Goal: Task Accomplishment & Management: Use online tool/utility

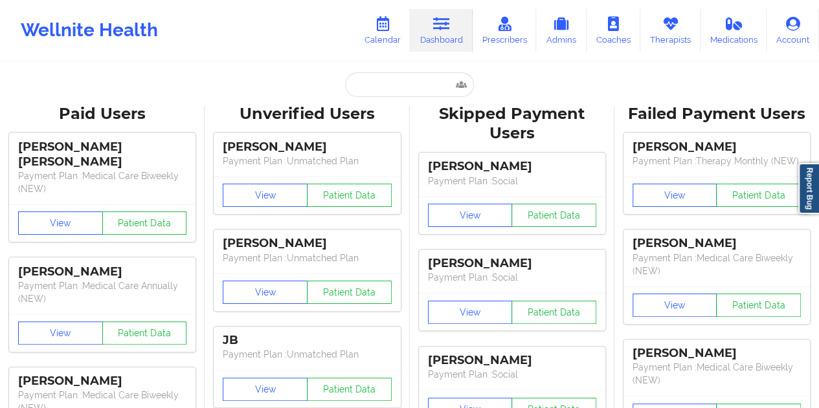
click at [387, 93] on input "text" at bounding box center [409, 84] width 128 height 25
type input "[EMAIL_ADDRESS][DOMAIN_NAME]"
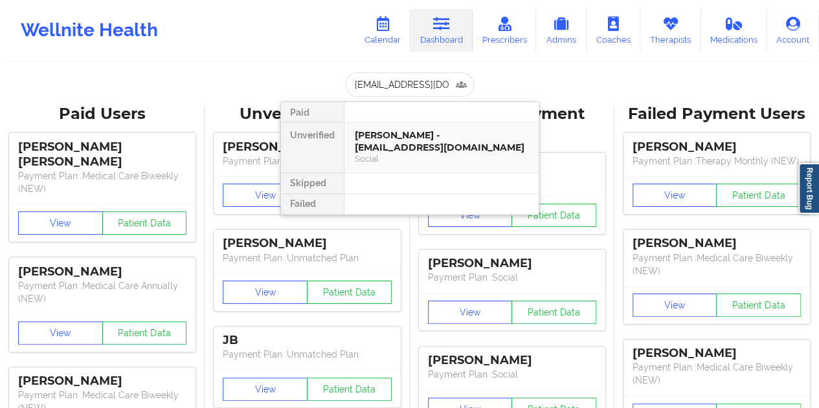
click at [431, 143] on div "[PERSON_NAME] - [EMAIL_ADDRESS][DOMAIN_NAME]" at bounding box center [441, 141] width 173 height 24
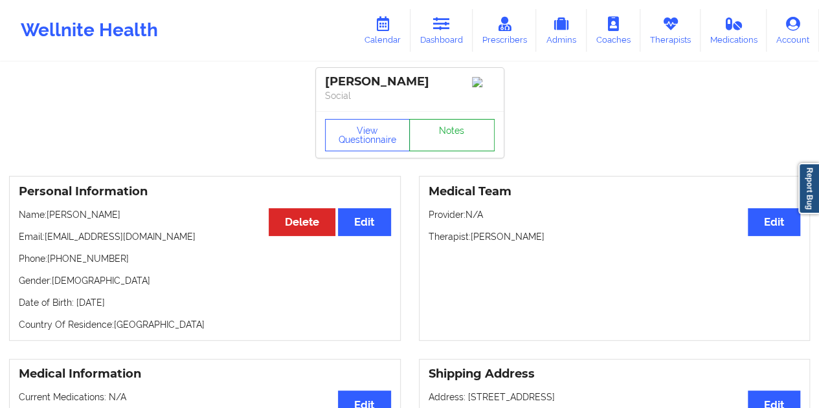
click at [443, 139] on link "Notes" at bounding box center [451, 135] width 85 height 32
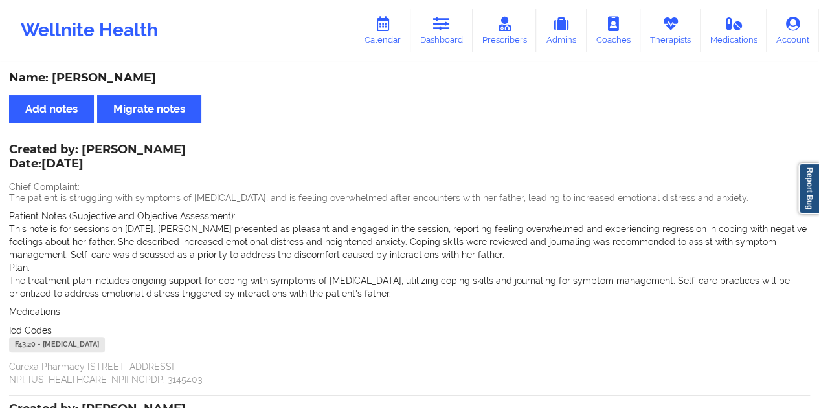
click at [117, 65] on div "Name: [PERSON_NAME] Add notes Migrate notes Created by: [PERSON_NAME] Date: [DA…" at bounding box center [409, 381] width 819 height 636
click at [120, 72] on div "Name: [PERSON_NAME]" at bounding box center [409, 78] width 801 height 15
copy div "[PERSON_NAME]"
drag, startPoint x: 150, startPoint y: 148, endPoint x: 83, endPoint y: 144, distance: 66.8
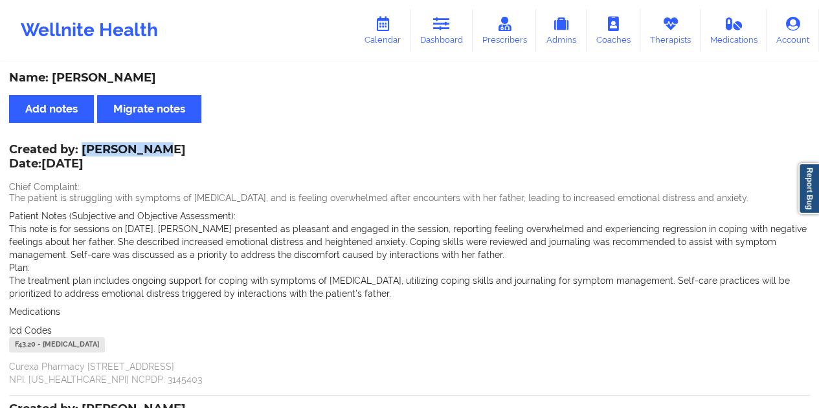
click at [83, 144] on div "Created by: [PERSON_NAME] Date: [DATE]" at bounding box center [97, 158] width 177 height 30
copy div "[PERSON_NAME]"
drag, startPoint x: 442, startPoint y: 24, endPoint x: 441, endPoint y: 55, distance: 31.1
click at [442, 24] on icon at bounding box center [441, 24] width 17 height 14
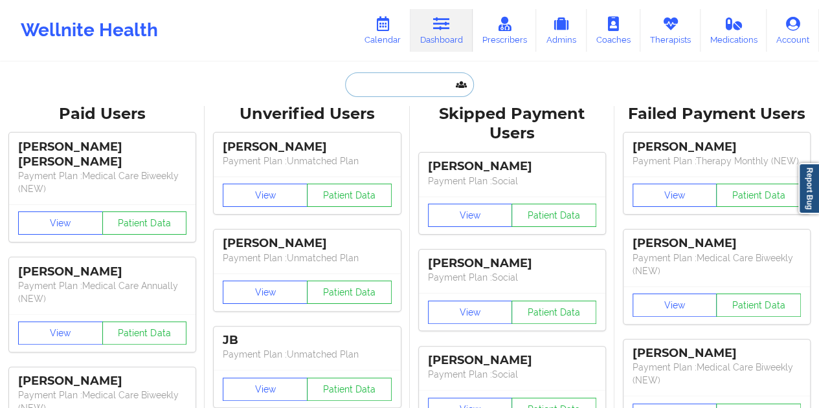
click at [408, 80] on input "text" at bounding box center [409, 84] width 128 height 25
paste input "[EMAIL_ADDRESS][DOMAIN_NAME]"
type input "[EMAIL_ADDRESS][DOMAIN_NAME]"
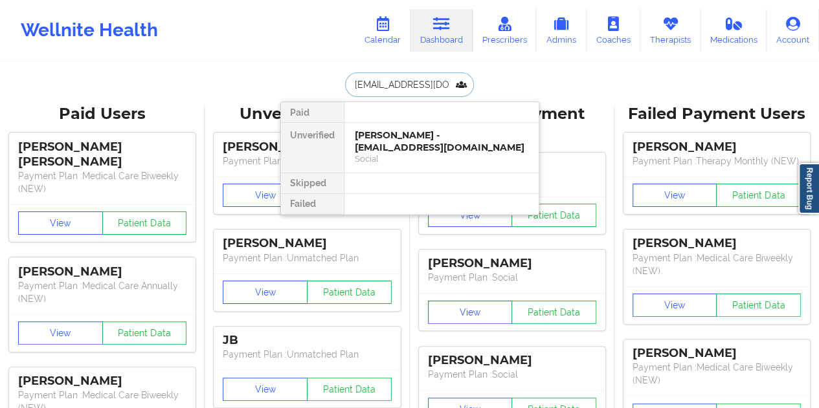
click at [394, 142] on div "[PERSON_NAME] - [EMAIL_ADDRESS][DOMAIN_NAME]" at bounding box center [441, 141] width 173 height 24
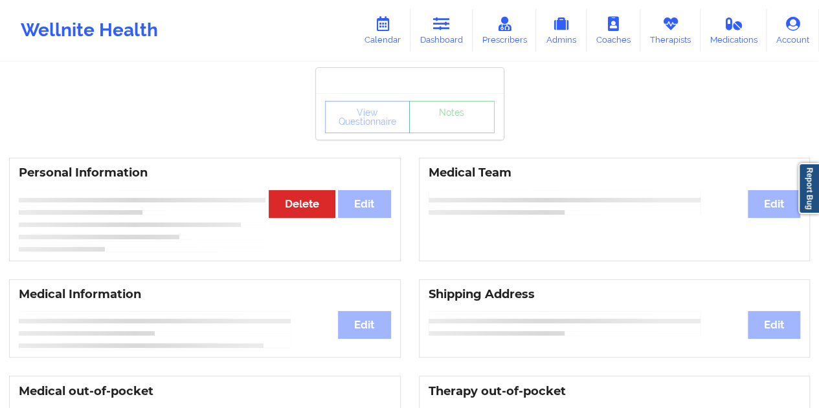
click at [451, 131] on link "Notes" at bounding box center [451, 117] width 85 height 32
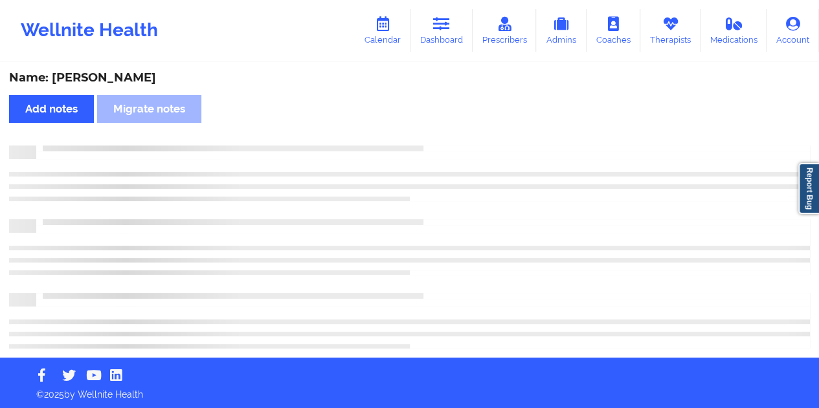
click at [111, 74] on div "Name: [PERSON_NAME]" at bounding box center [409, 78] width 801 height 15
copy div "[PERSON_NAME]"
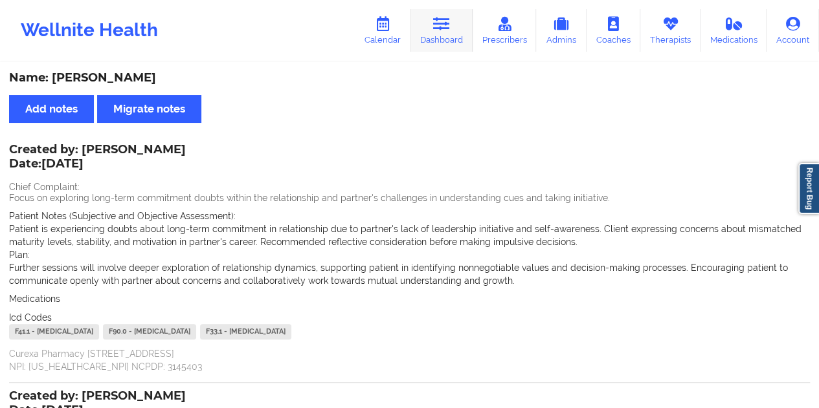
click at [451, 41] on link "Dashboard" at bounding box center [441, 30] width 62 height 43
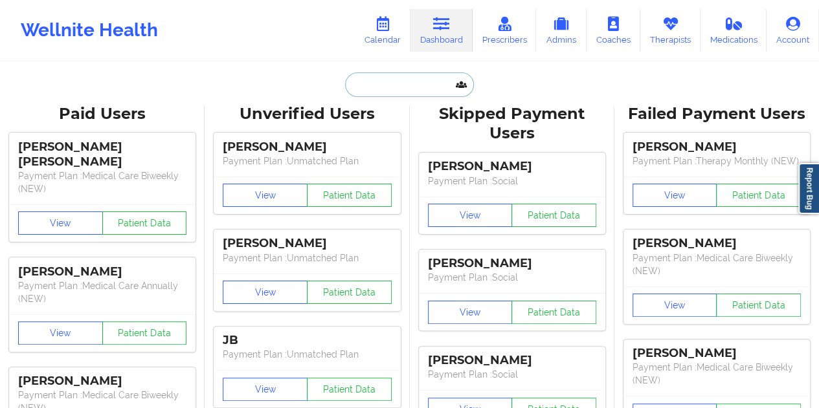
click at [414, 73] on input "text" at bounding box center [409, 84] width 128 height 25
paste input "[EMAIL_ADDRESS][DOMAIN_NAME]"
type input "[EMAIL_ADDRESS][DOMAIN_NAME]"
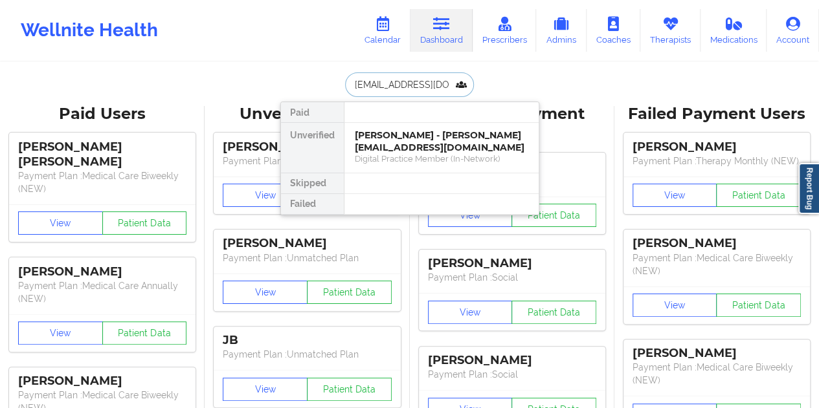
click at [428, 151] on div "[PERSON_NAME] - [PERSON_NAME][EMAIL_ADDRESS][DOMAIN_NAME]" at bounding box center [441, 141] width 173 height 24
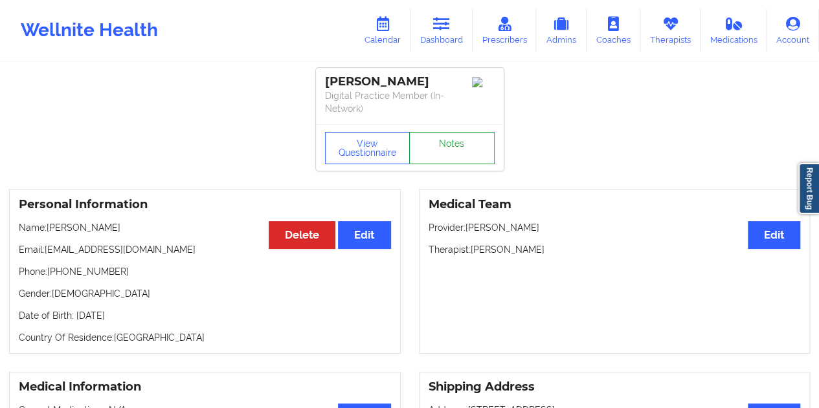
click at [454, 139] on link "Notes" at bounding box center [451, 148] width 85 height 32
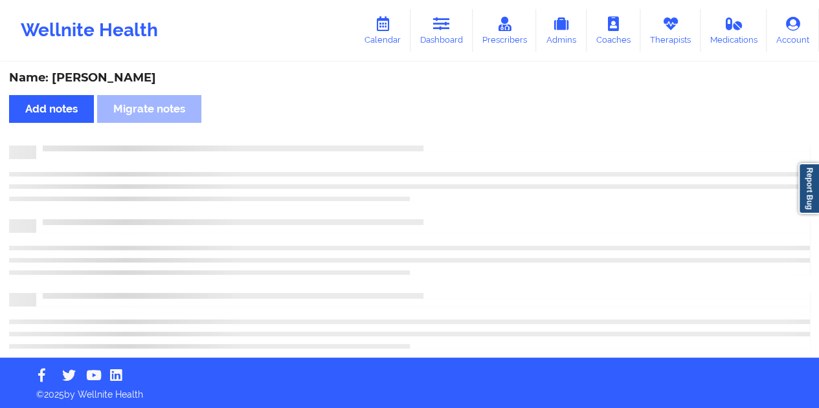
click at [106, 78] on div "Name: [PERSON_NAME]" at bounding box center [409, 78] width 801 height 15
click at [106, 77] on div "Name: [PERSON_NAME]" at bounding box center [409, 78] width 801 height 15
copy div "[PERSON_NAME]"
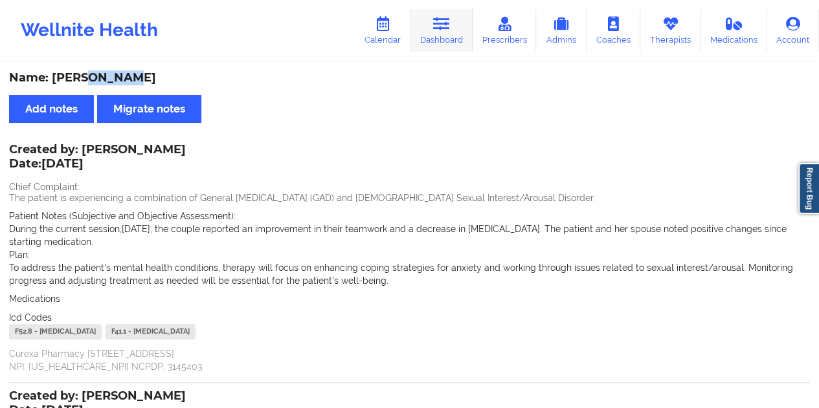
drag, startPoint x: 448, startPoint y: 38, endPoint x: 453, endPoint y: 48, distance: 11.6
click at [448, 38] on link "Dashboard" at bounding box center [441, 30] width 62 height 43
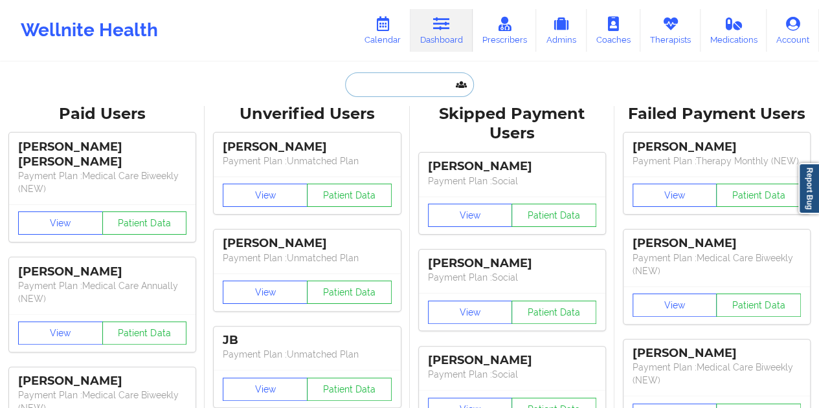
click at [396, 83] on input "text" at bounding box center [409, 84] width 128 height 25
paste input "[EMAIL_ADDRESS][PERSON_NAME][DOMAIN_NAME]"
type input "[EMAIL_ADDRESS][PERSON_NAME][DOMAIN_NAME]"
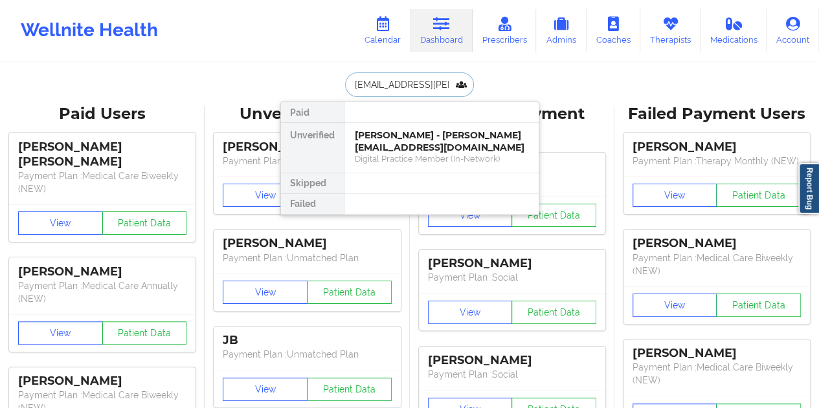
scroll to position [0, 10]
click at [438, 147] on div "[PERSON_NAME] - [PERSON_NAME][EMAIL_ADDRESS][DOMAIN_NAME]" at bounding box center [441, 141] width 173 height 24
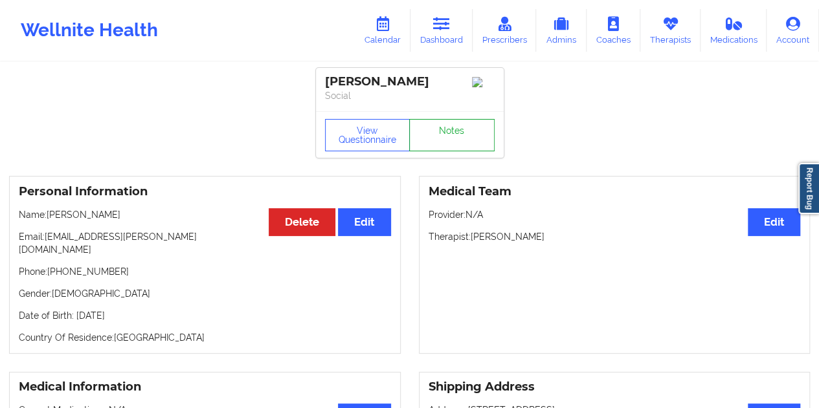
click at [445, 137] on link "Notes" at bounding box center [451, 135] width 85 height 32
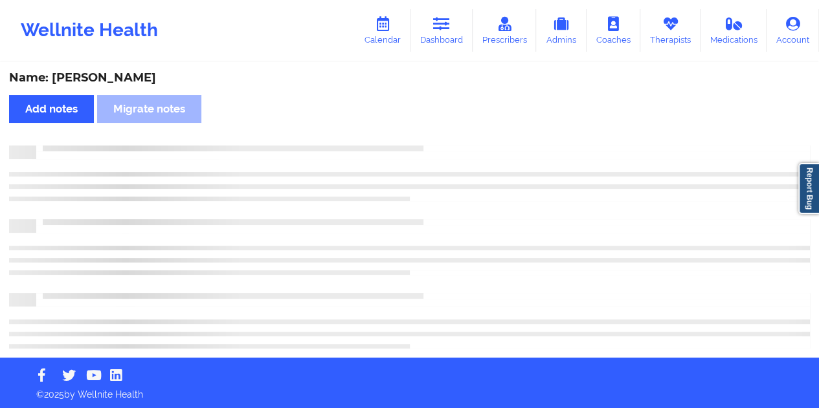
click at [130, 76] on div "Name: [PERSON_NAME]" at bounding box center [409, 78] width 801 height 15
copy div "[PERSON_NAME]"
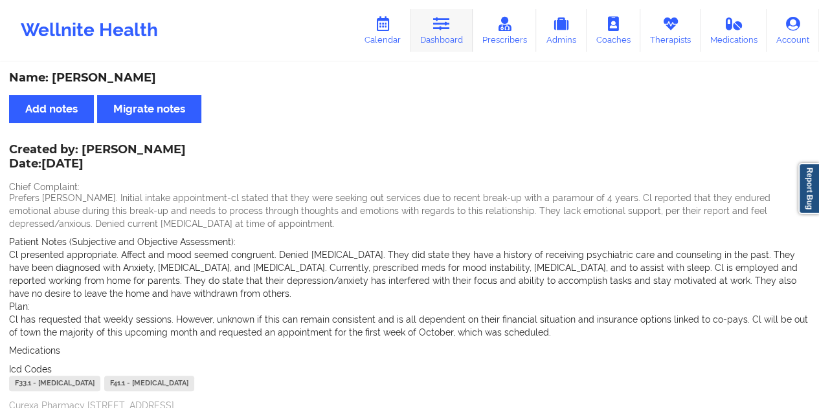
click at [443, 48] on link "Dashboard" at bounding box center [441, 30] width 62 height 43
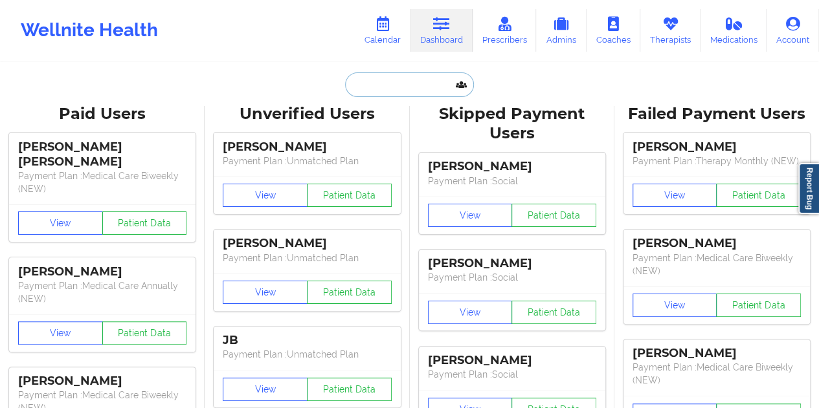
click at [405, 86] on input "text" at bounding box center [409, 84] width 128 height 25
paste input "[EMAIL_ADDRESS][DOMAIN_NAME]"
type input "[EMAIL_ADDRESS][DOMAIN_NAME]"
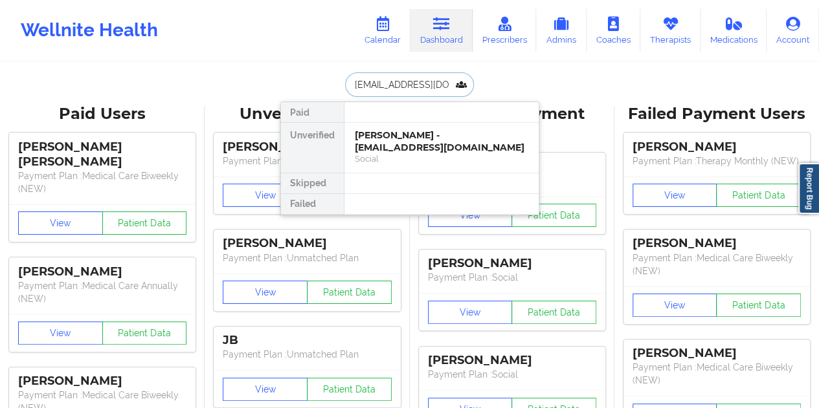
click at [417, 149] on div "[PERSON_NAME] - [EMAIL_ADDRESS][DOMAIN_NAME]" at bounding box center [441, 141] width 173 height 24
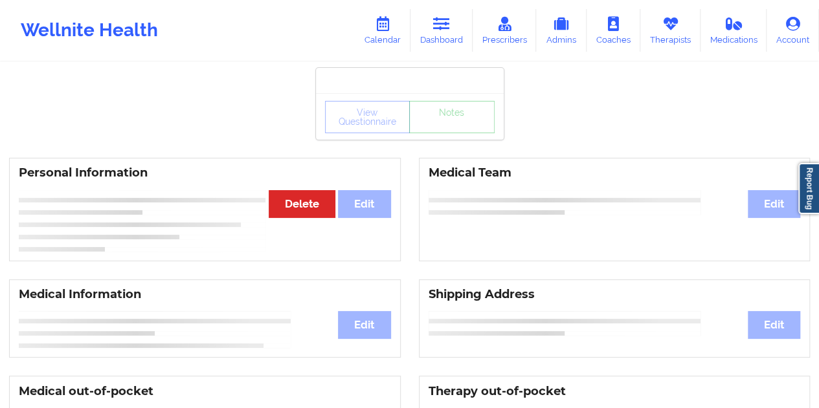
click at [456, 139] on div "View Questionnaire Notes" at bounding box center [410, 116] width 188 height 47
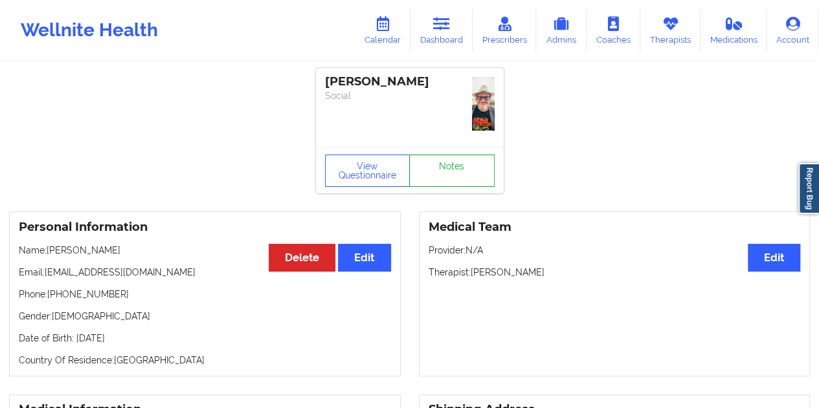
click at [455, 155] on link "Notes" at bounding box center [451, 171] width 85 height 32
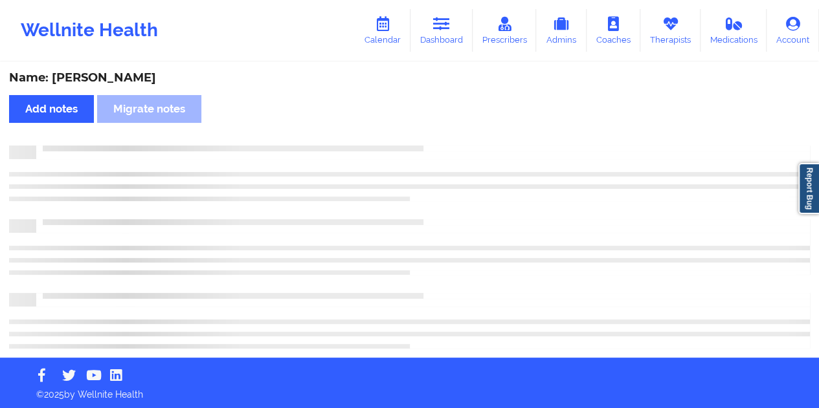
click at [120, 74] on div "Name: [PERSON_NAME]" at bounding box center [409, 78] width 801 height 15
copy div "GEARINO"
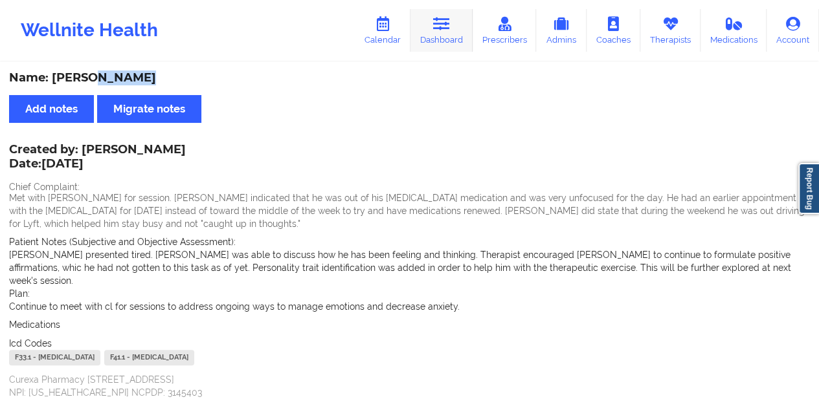
click at [465, 35] on link "Dashboard" at bounding box center [441, 30] width 62 height 43
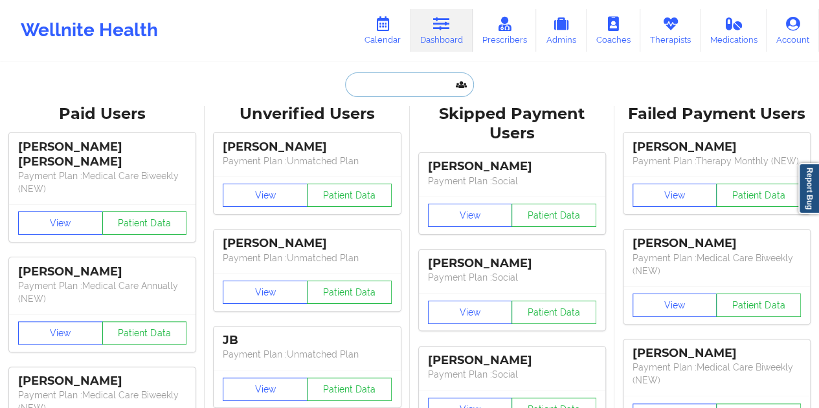
click at [393, 85] on input "text" at bounding box center [409, 84] width 128 height 25
paste input "[EMAIL_ADDRESS][DOMAIN_NAME]"
type input "[EMAIL_ADDRESS][DOMAIN_NAME]"
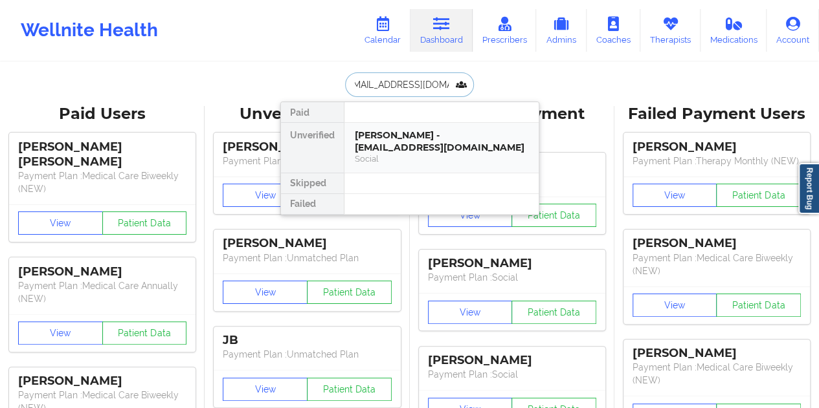
click at [426, 138] on div "[PERSON_NAME] - [EMAIL_ADDRESS][DOMAIN_NAME]" at bounding box center [441, 141] width 173 height 24
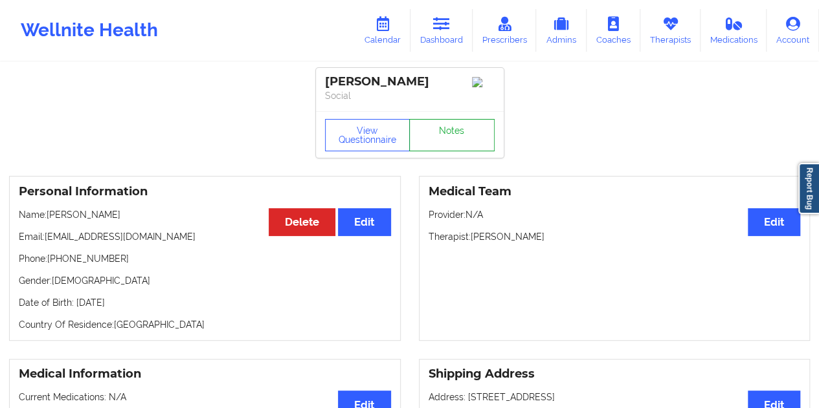
click at [436, 131] on link "Notes" at bounding box center [451, 135] width 85 height 32
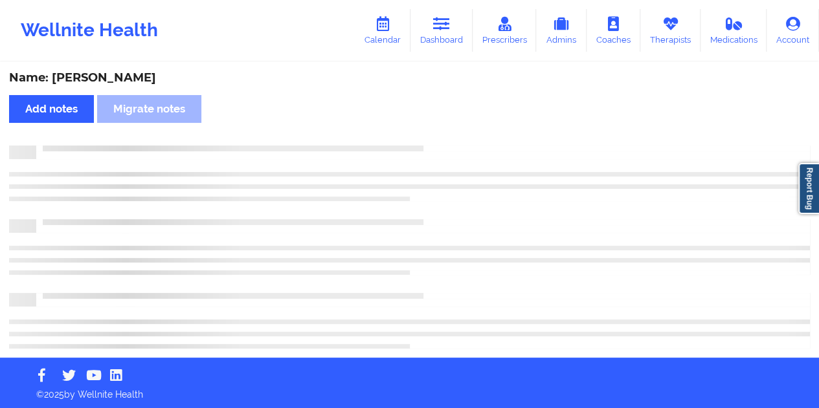
click at [146, 80] on div "Name: [PERSON_NAME]" at bounding box center [409, 78] width 801 height 15
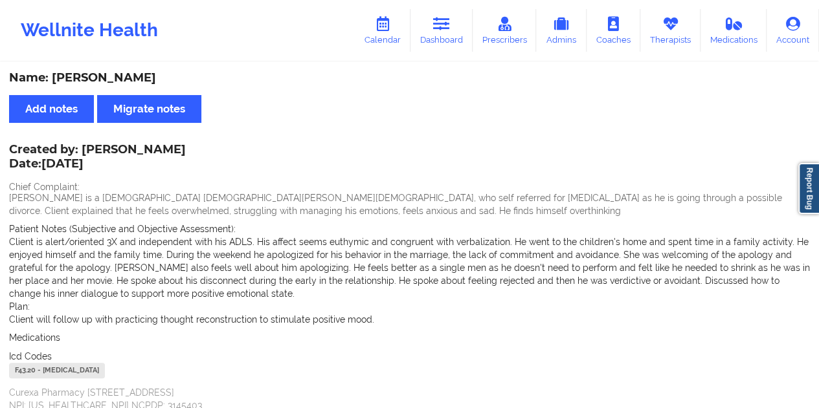
copy div "[PERSON_NAME]"
click at [448, 19] on icon at bounding box center [441, 24] width 17 height 14
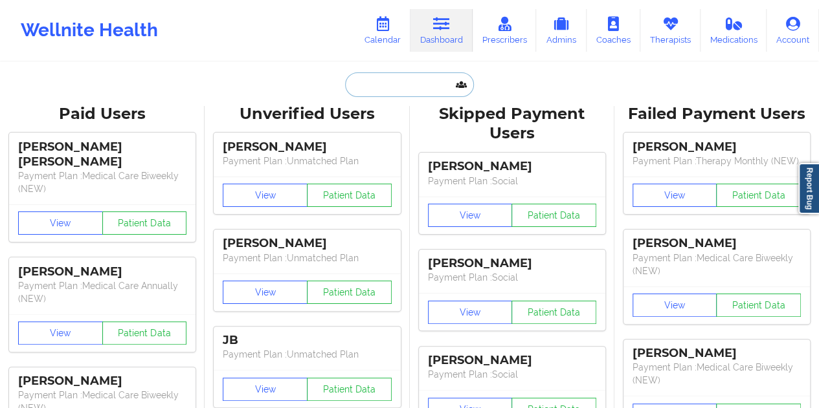
click at [396, 78] on input "text" at bounding box center [409, 84] width 128 height 25
paste input "[EMAIL_ADDRESS][DOMAIN_NAME]"
type input "[EMAIL_ADDRESS][DOMAIN_NAME]"
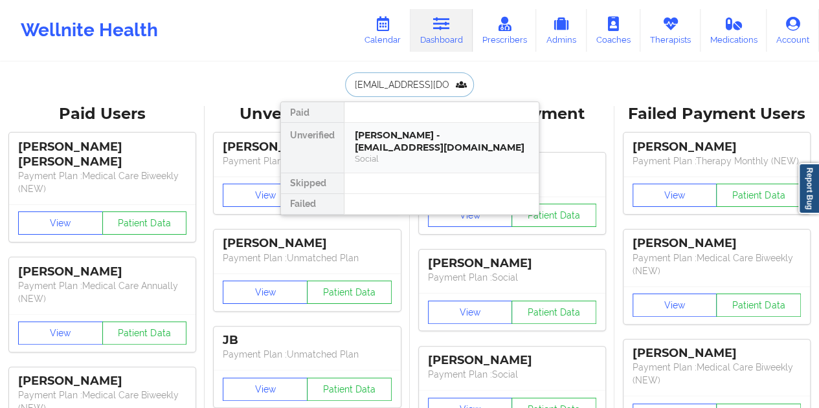
click at [414, 134] on div "[PERSON_NAME] - [EMAIL_ADDRESS][DOMAIN_NAME]" at bounding box center [441, 141] width 173 height 24
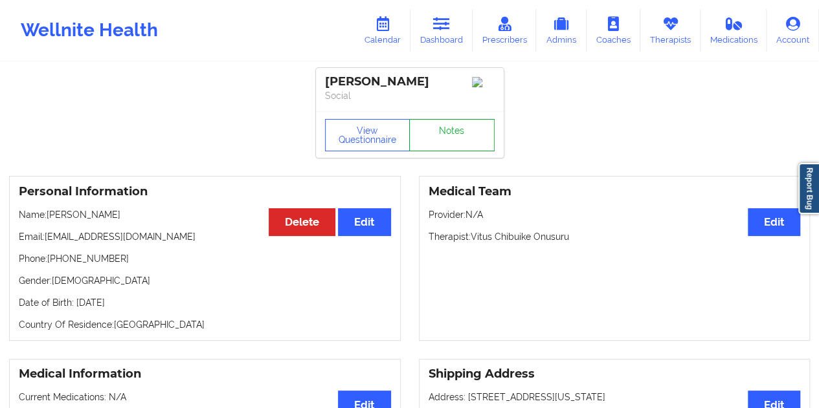
click at [448, 135] on link "Notes" at bounding box center [451, 135] width 85 height 32
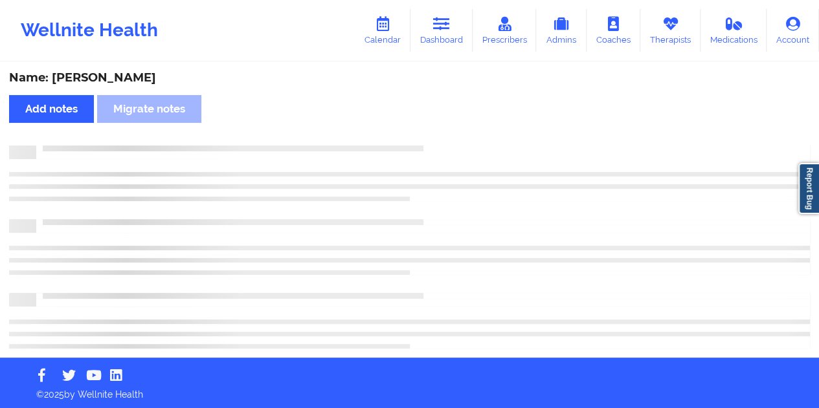
click at [140, 82] on div "Name: [PERSON_NAME]" at bounding box center [409, 78] width 801 height 15
copy div "[PERSON_NAME]"
